Goal: Task Accomplishment & Management: Manage account settings

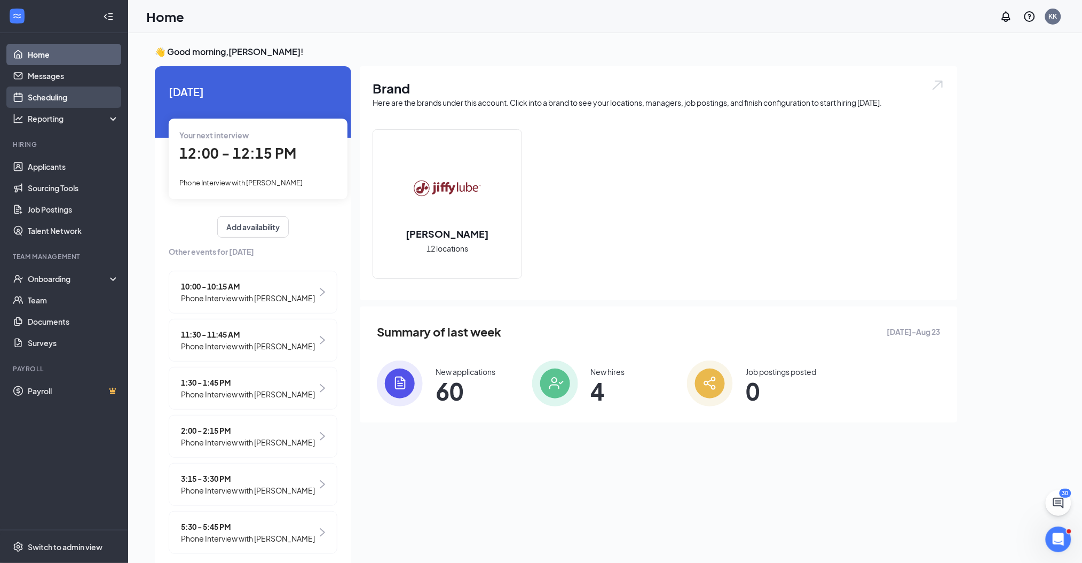
click at [64, 92] on link "Scheduling" at bounding box center [73, 97] width 91 height 21
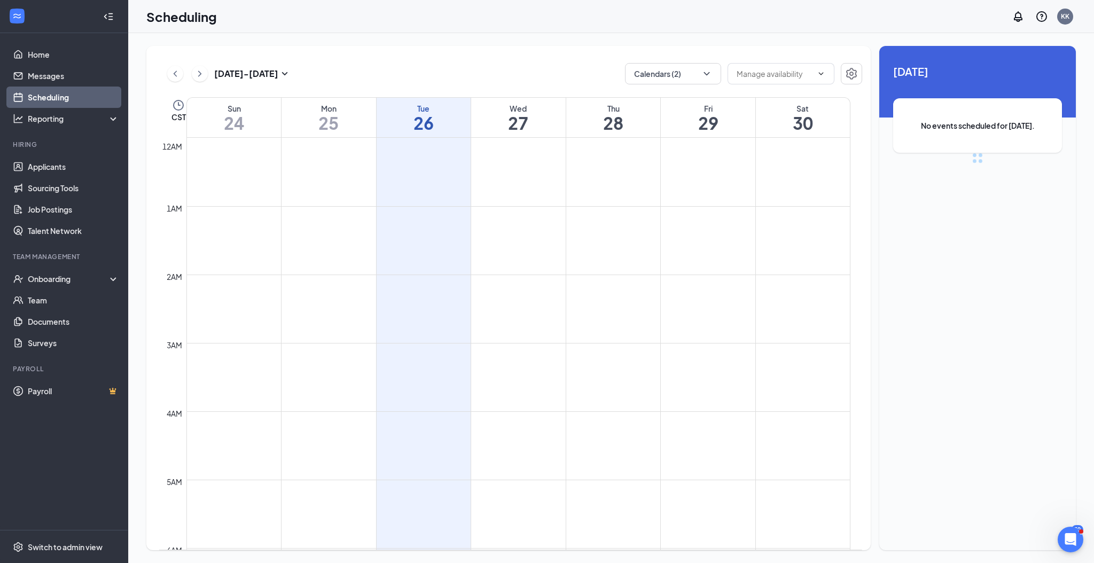
scroll to position [525, 0]
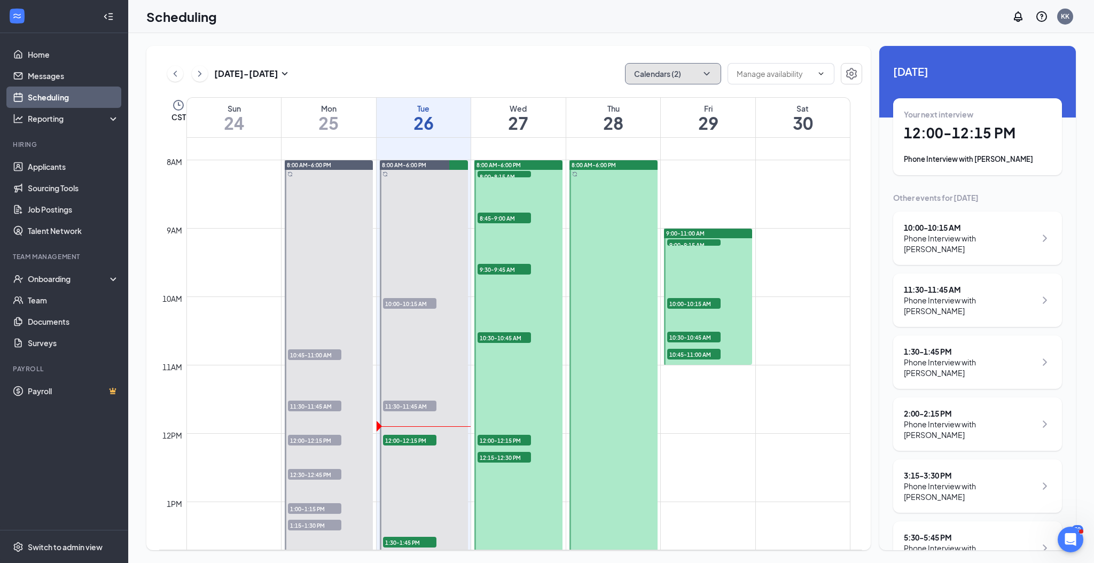
click at [711, 70] on icon "ChevronDown" at bounding box center [706, 73] width 11 height 11
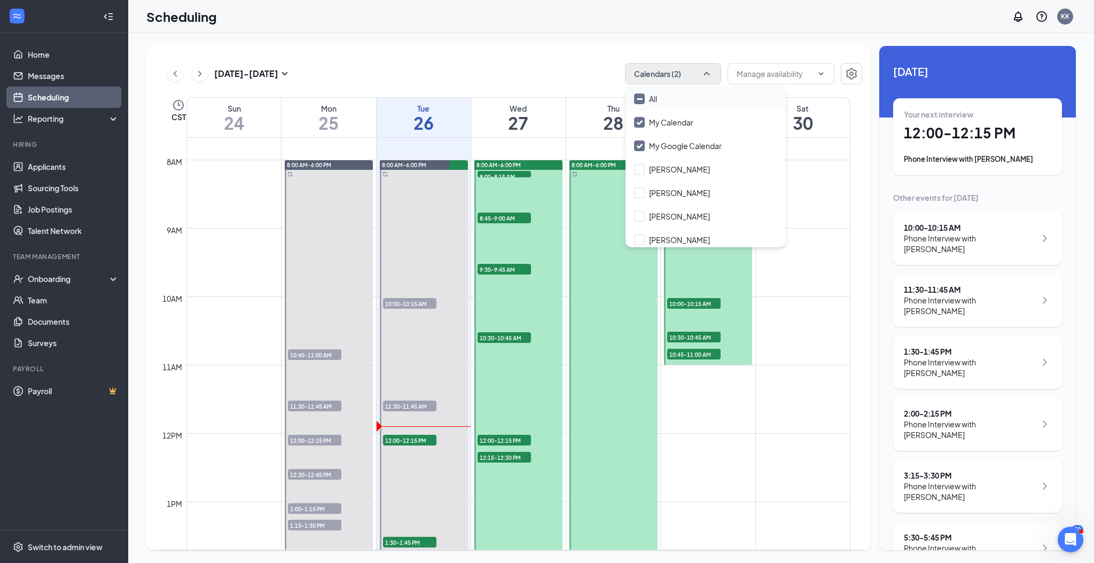
click at [655, 95] on input "All" at bounding box center [645, 98] width 23 height 11
checkbox input "true"
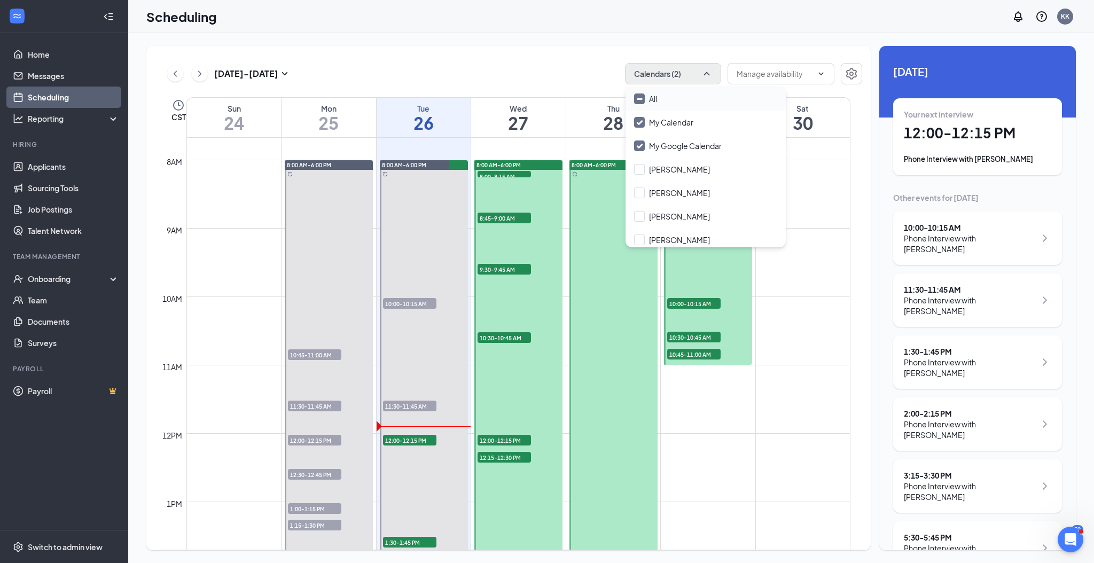
checkbox input "true"
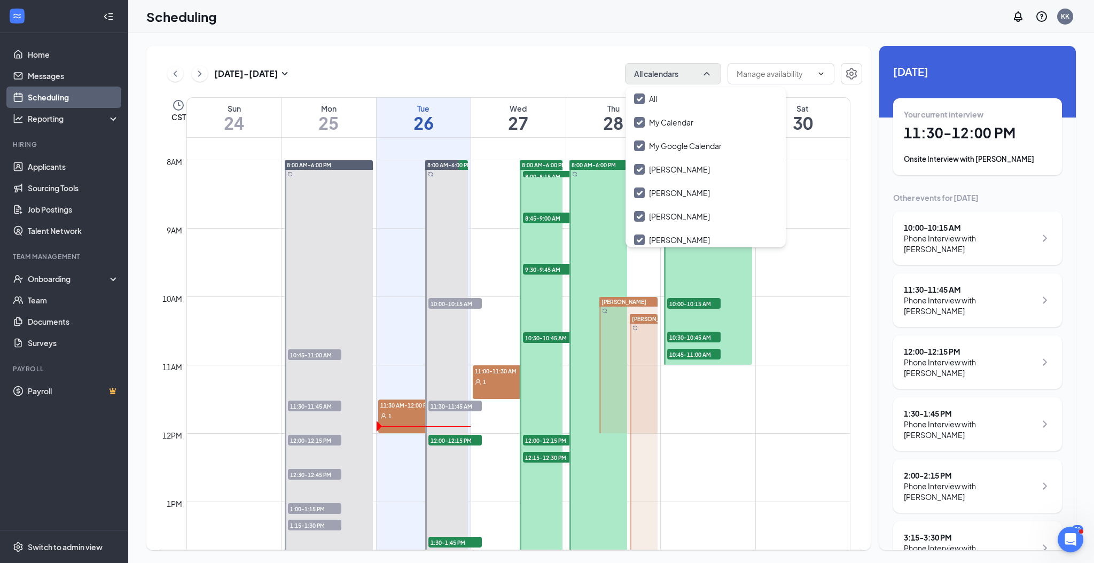
click at [406, 408] on span "11:30 AM-12:00 PM" at bounding box center [404, 404] width 53 height 11
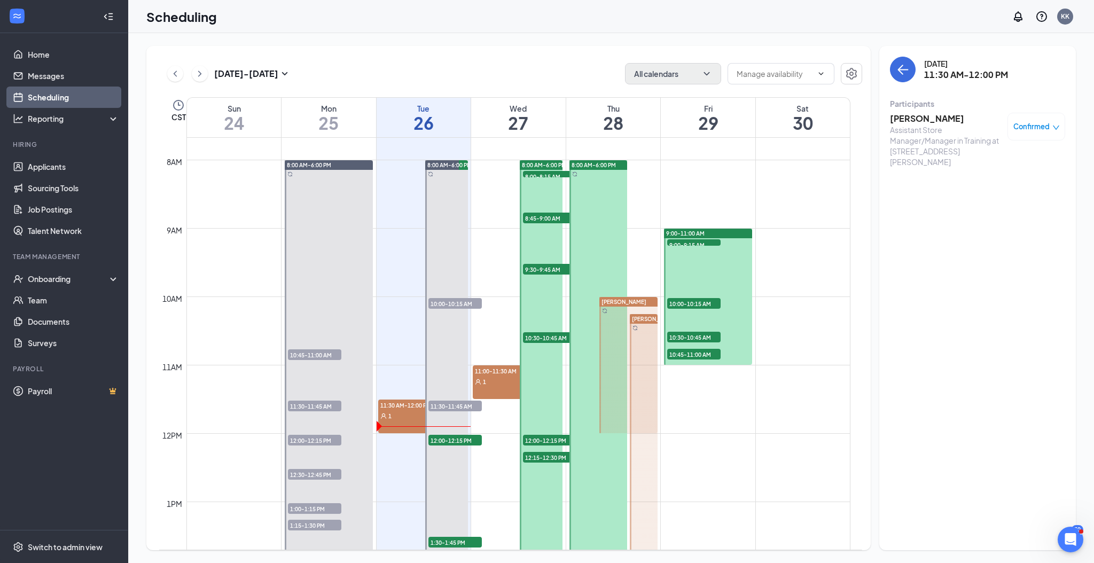
click at [917, 119] on h3 "[PERSON_NAME]" at bounding box center [946, 119] width 112 height 12
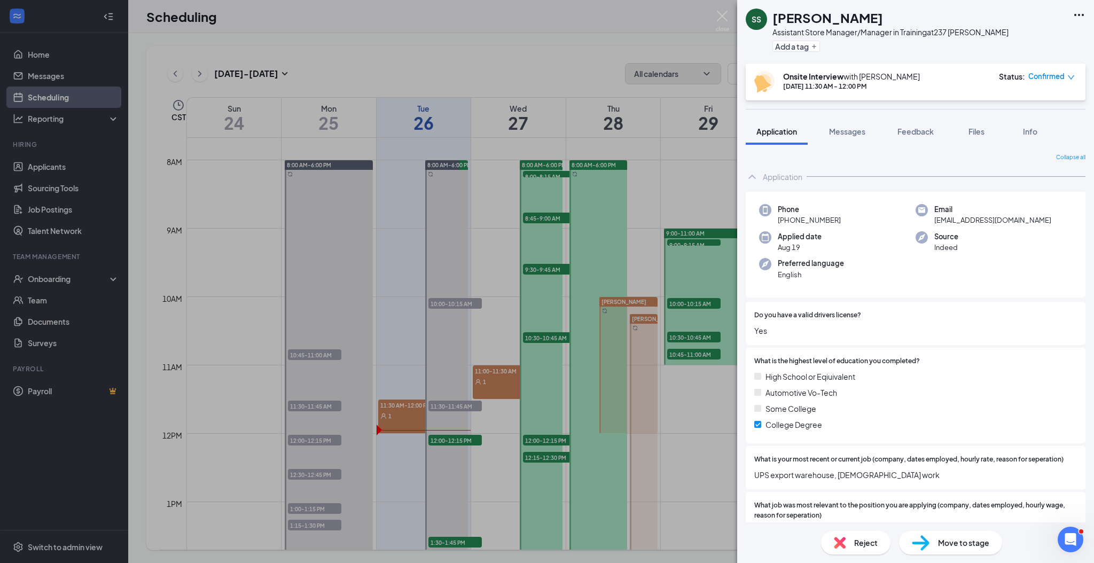
click at [390, 457] on div "SS [PERSON_NAME] Assistant Store Manager/Manager in Training at 237 [PERSON_NAM…" at bounding box center [547, 281] width 1094 height 563
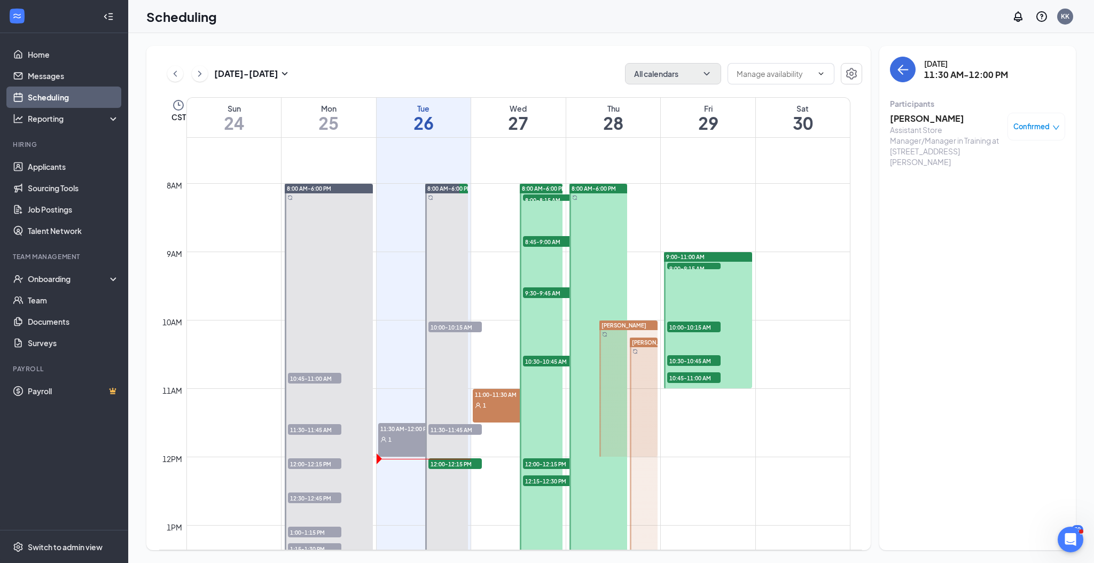
scroll to position [516, 0]
